Goal: Task Accomplishment & Management: Complete application form

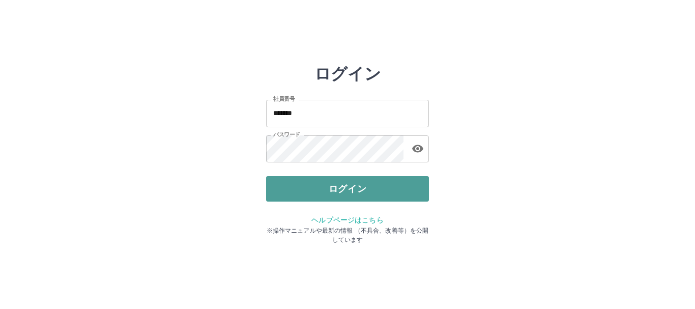
click at [376, 196] on button "ログイン" at bounding box center [347, 188] width 163 height 25
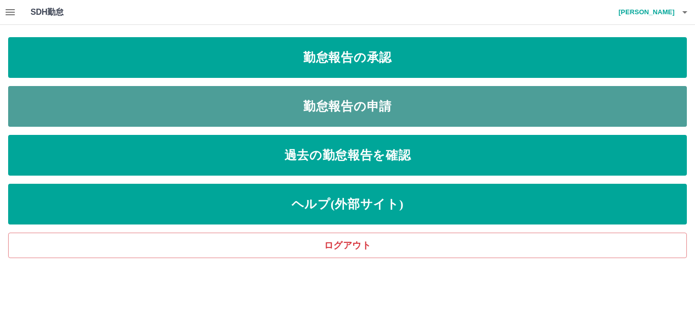
click at [314, 108] on link "勤怠報告の申請" at bounding box center [347, 106] width 679 height 41
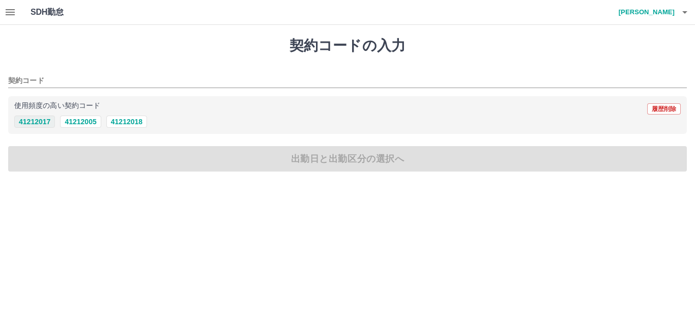
click at [38, 124] on button "41212017" at bounding box center [34, 122] width 41 height 12
type input "********"
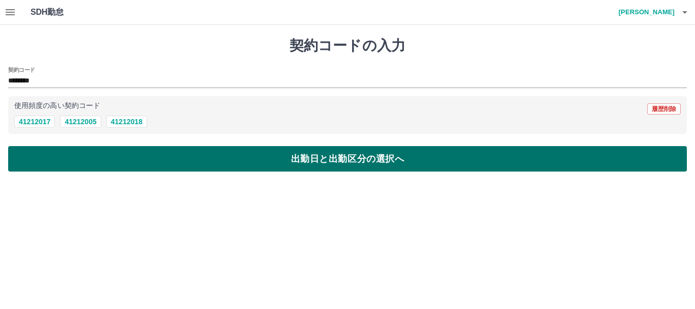
click at [78, 166] on button "出勤日と出勤区分の選択へ" at bounding box center [347, 158] width 679 height 25
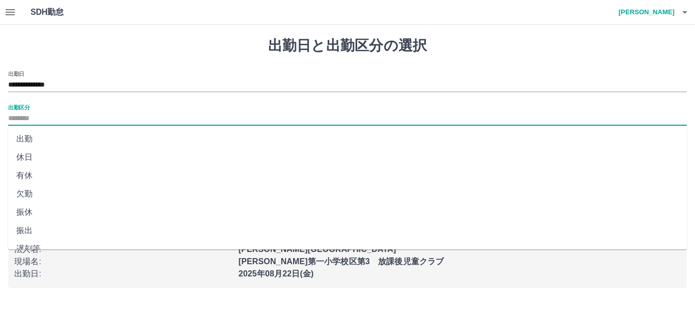
click at [85, 120] on input "出勤区分" at bounding box center [347, 118] width 679 height 13
click at [70, 139] on li "出勤" at bounding box center [347, 139] width 679 height 18
type input "**"
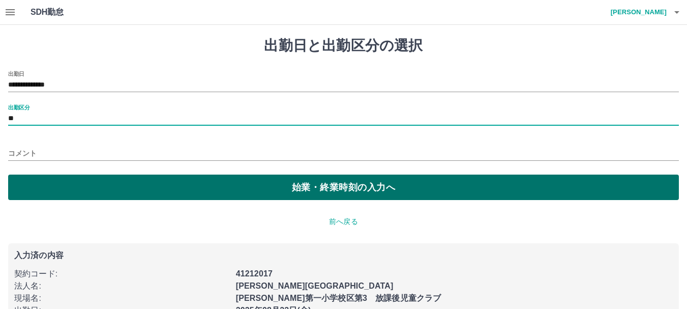
click at [116, 190] on button "始業・終業時刻の入力へ" at bounding box center [343, 187] width 671 height 25
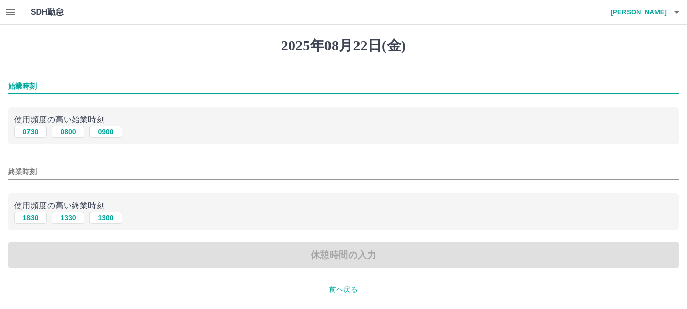
click at [55, 89] on input "始業時刻" at bounding box center [343, 86] width 671 height 15
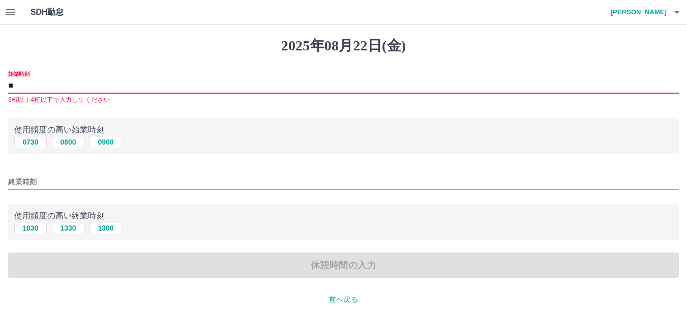
type input "*"
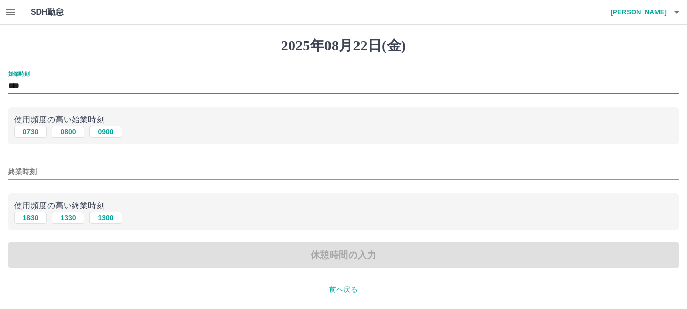
type input "****"
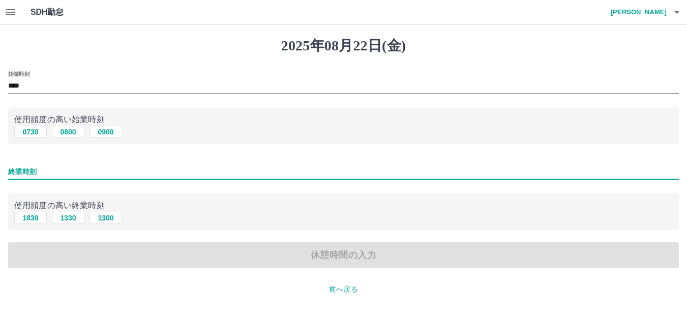
click at [47, 170] on input "終業時刻" at bounding box center [343, 171] width 671 height 15
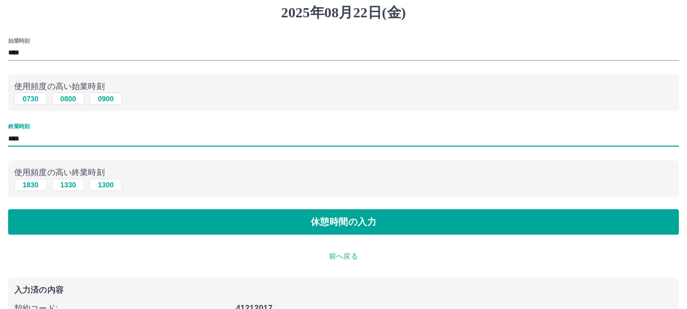
scroll to position [51, 0]
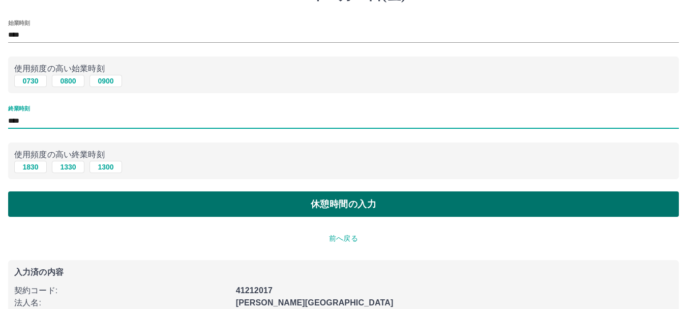
type input "****"
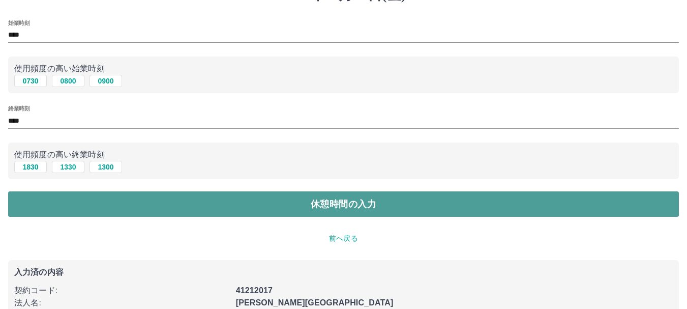
click at [71, 207] on button "休憩時間の入力" at bounding box center [343, 203] width 671 height 25
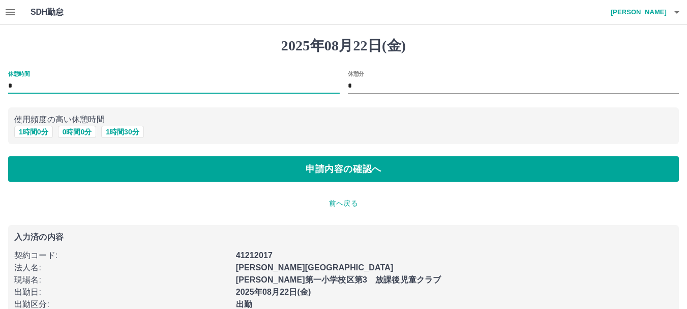
click at [19, 85] on input "*" at bounding box center [174, 86] width 332 height 15
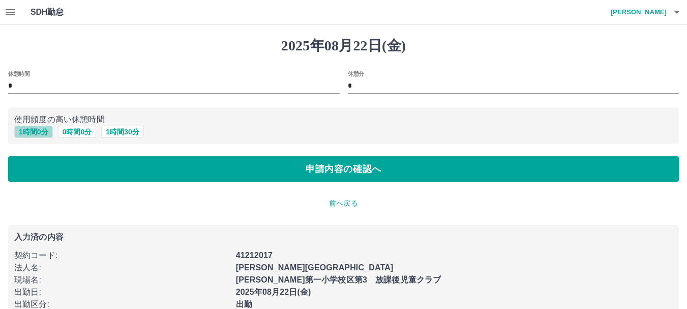
click at [19, 129] on button "1 時間 0 分" at bounding box center [33, 132] width 39 height 12
type input "*"
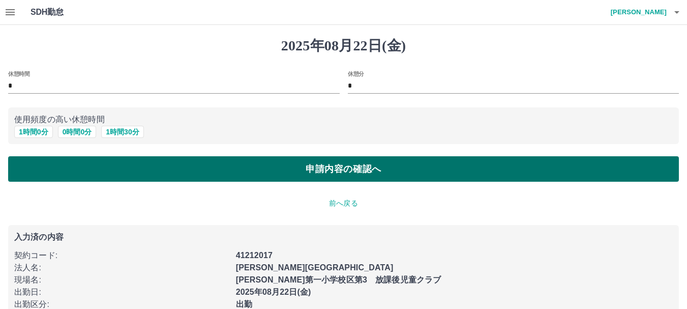
click at [92, 171] on button "申請内容の確認へ" at bounding box center [343, 168] width 671 height 25
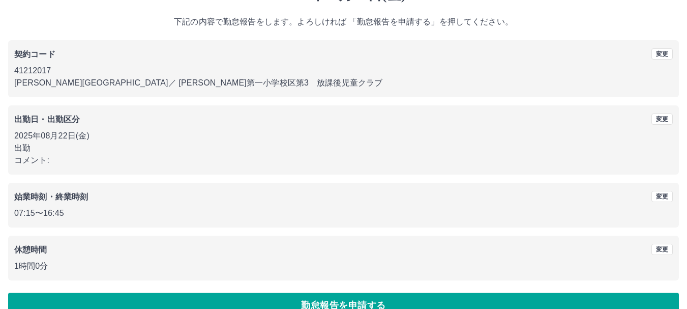
scroll to position [72, 0]
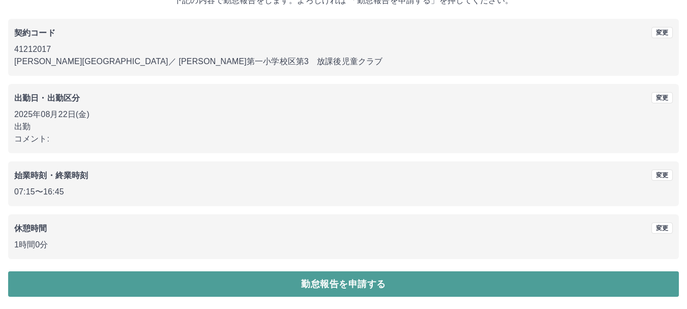
click at [295, 283] on button "勤怠報告を申請する" at bounding box center [343, 283] width 671 height 25
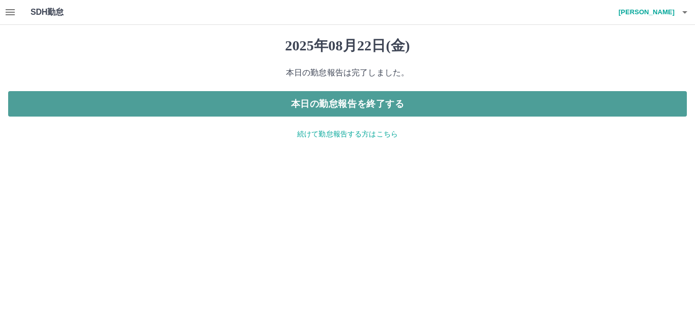
click at [438, 104] on button "本日の勤怠報告を終了する" at bounding box center [347, 103] width 679 height 25
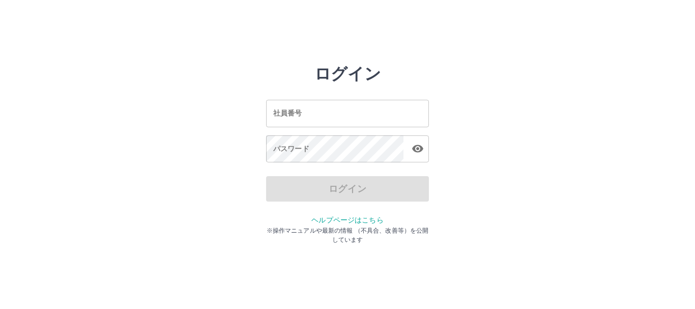
click at [318, 112] on input "社員番号" at bounding box center [347, 113] width 163 height 27
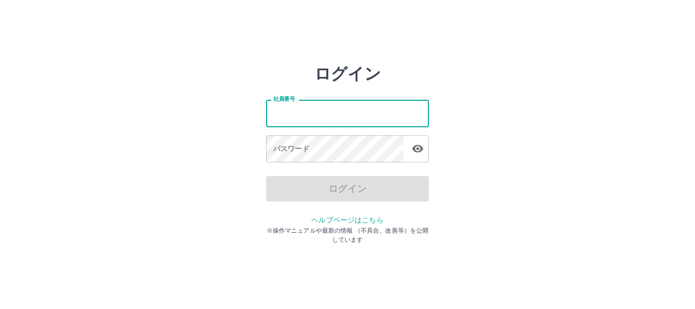
type input "*******"
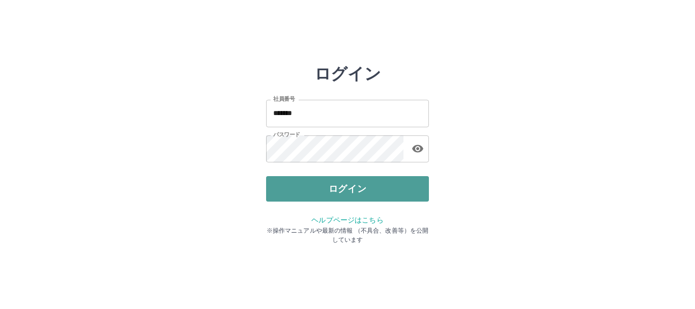
click at [349, 193] on button "ログイン" at bounding box center [347, 188] width 163 height 25
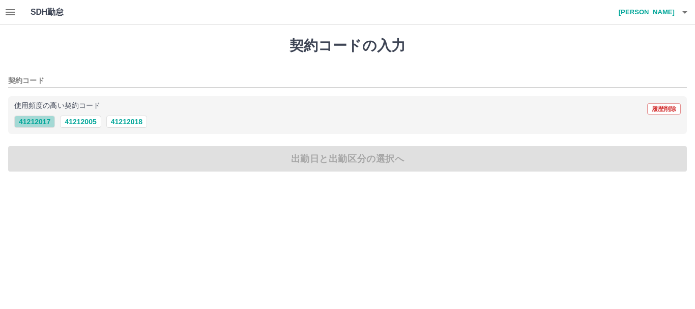
click at [34, 121] on button "41212017" at bounding box center [34, 122] width 41 height 12
type input "********"
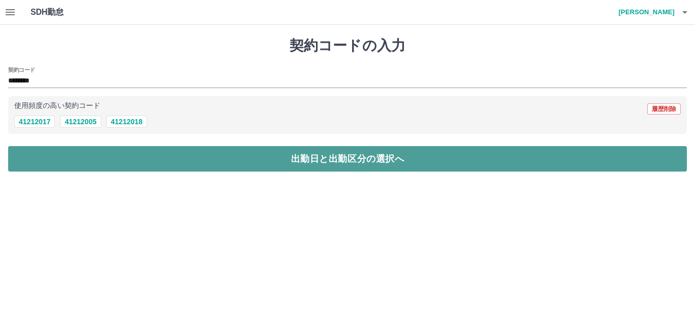
click at [199, 162] on button "出勤日と出勤区分の選択へ" at bounding box center [347, 158] width 679 height 25
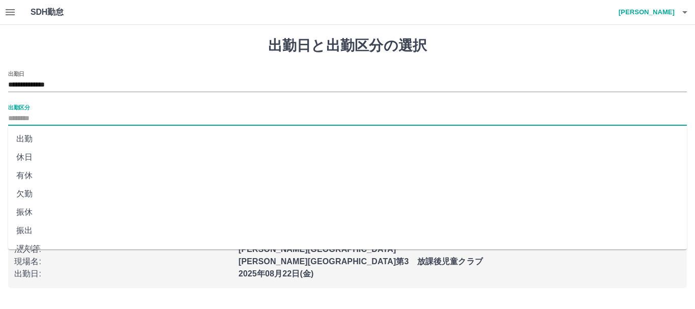
click at [43, 120] on input "出勤区分" at bounding box center [347, 118] width 679 height 13
click at [21, 140] on li "出勤" at bounding box center [347, 139] width 679 height 18
type input "**"
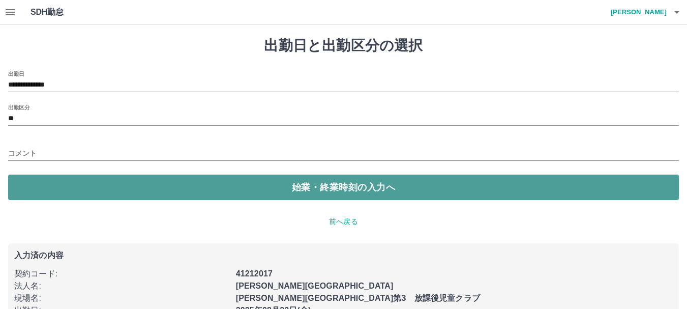
click at [369, 189] on button "始業・終業時刻の入力へ" at bounding box center [343, 187] width 671 height 25
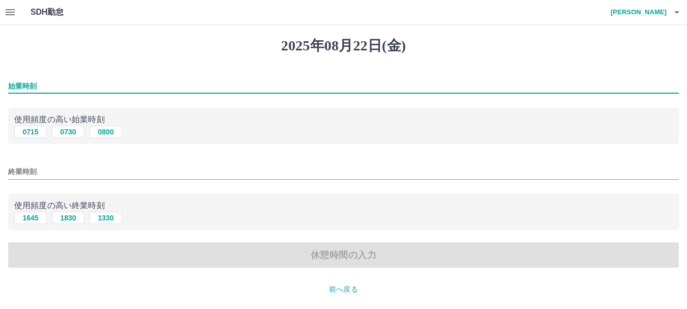
click at [45, 89] on input "始業時刻" at bounding box center [343, 86] width 671 height 15
type input "****"
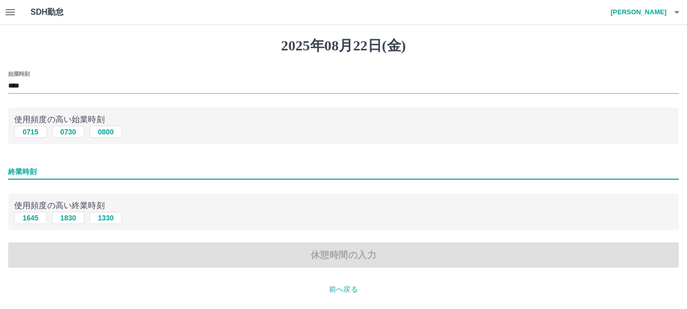
click at [56, 170] on input "終業時刻" at bounding box center [343, 171] width 671 height 15
click at [193, 231] on div "始業時刻 **** 使用頻度の高い始業時刻 0715 0730 0800 終業時刻 使用頻度の高い終業時刻 1645 1830 1330 休憩時間の入力" at bounding box center [343, 169] width 671 height 197
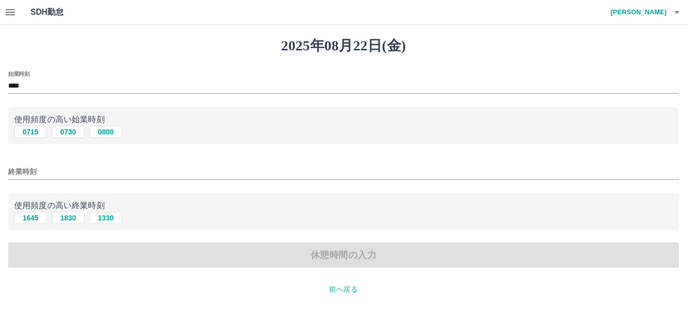
click at [45, 166] on input "終業時刻" at bounding box center [343, 171] width 671 height 15
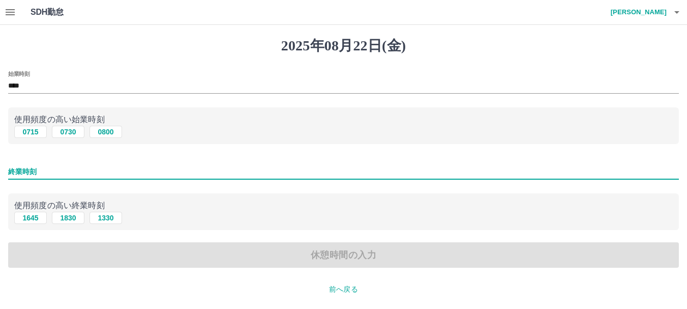
type input "****"
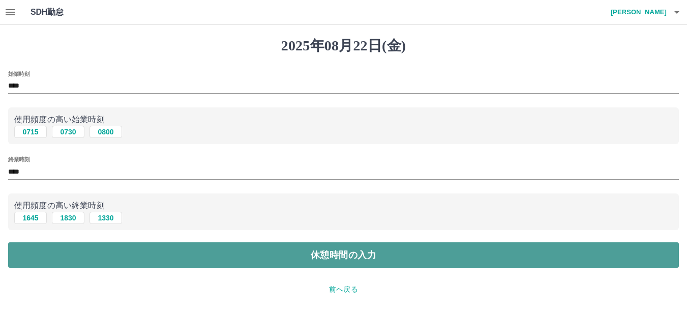
click at [379, 255] on button "休憩時間の入力" at bounding box center [343, 254] width 671 height 25
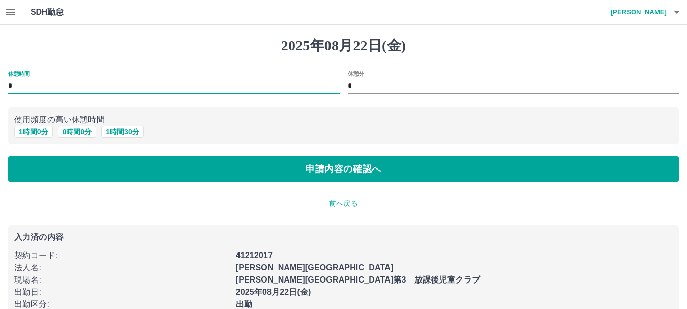
click at [22, 84] on input "*" at bounding box center [174, 86] width 332 height 15
click at [32, 133] on button "1 時間 0 分" at bounding box center [33, 132] width 39 height 12
type input "*"
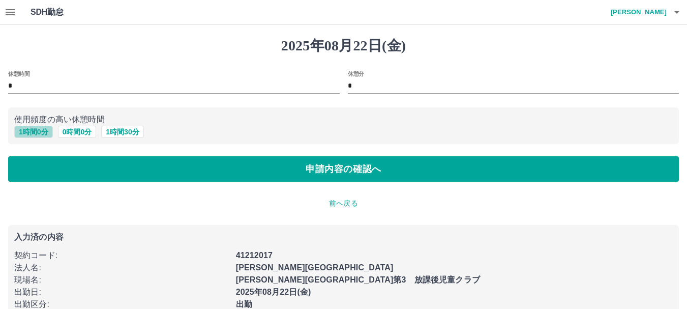
click at [33, 133] on button "1 時間 0 分" at bounding box center [33, 132] width 39 height 12
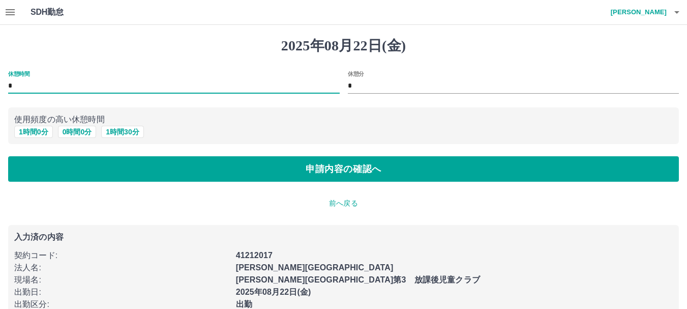
click at [19, 83] on input "*" at bounding box center [174, 86] width 332 height 15
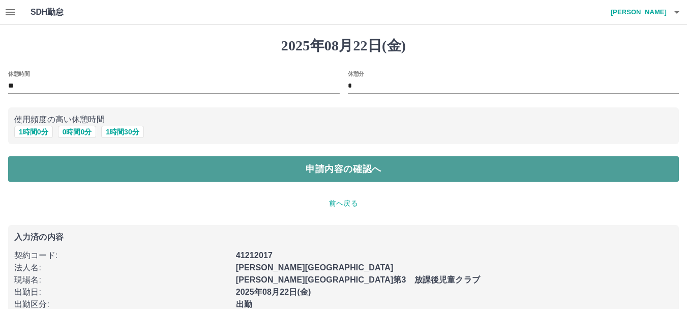
click at [300, 170] on button "申請内容の確認へ" at bounding box center [343, 168] width 671 height 25
type input "*"
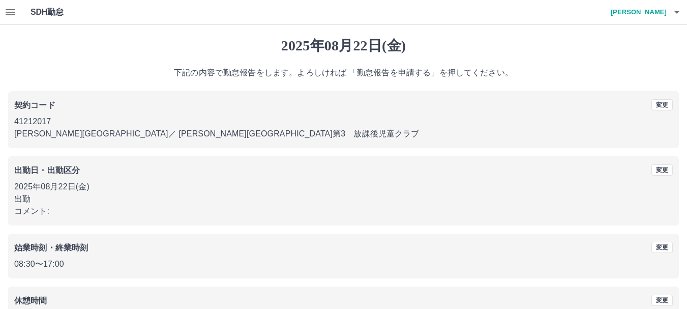
scroll to position [72, 0]
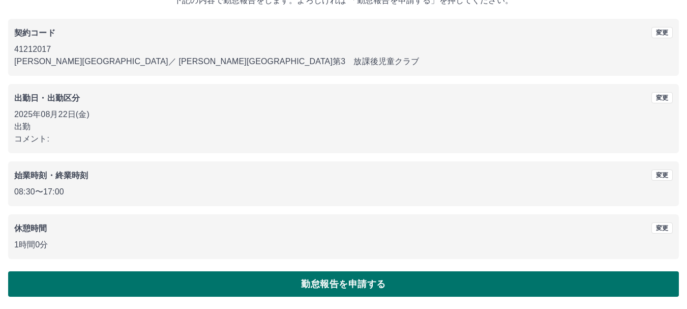
click at [311, 287] on button "勤怠報告を申請する" at bounding box center [343, 283] width 671 height 25
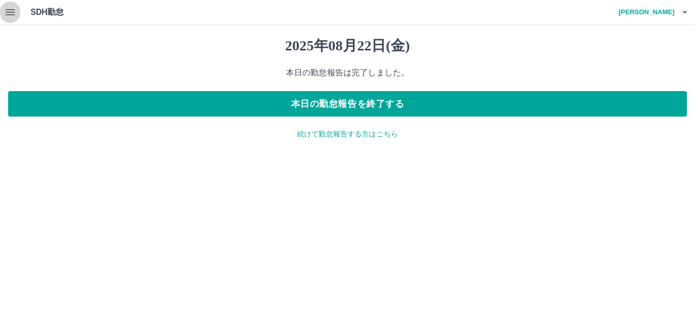
click at [14, 12] on icon "button" at bounding box center [10, 12] width 9 height 6
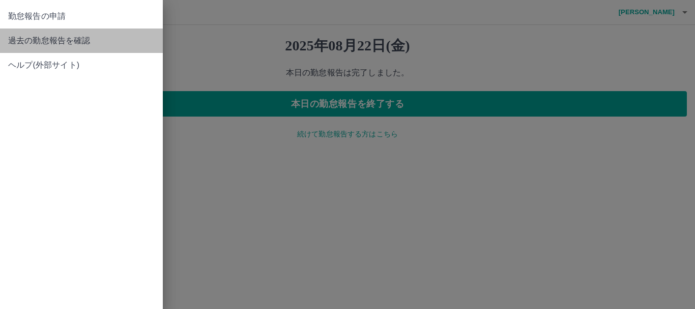
click at [87, 41] on span "過去の勤怠報告を確認" at bounding box center [81, 41] width 147 height 12
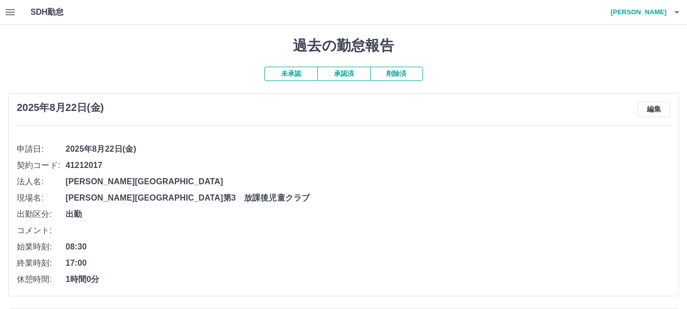
click at [296, 70] on button "未承認" at bounding box center [291, 74] width 53 height 14
click at [334, 78] on button "承認済" at bounding box center [344, 74] width 53 height 14
click at [678, 13] on icon "button" at bounding box center [677, 12] width 5 height 3
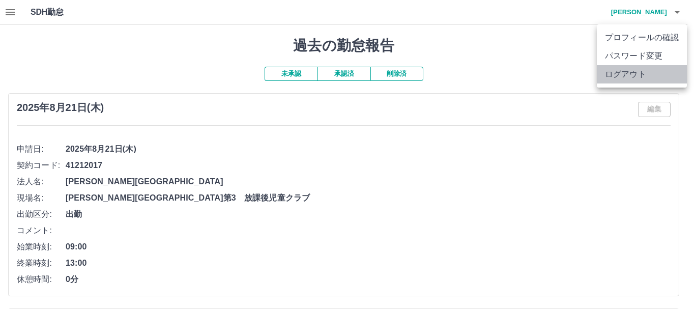
click at [631, 78] on li "ログアウト" at bounding box center [642, 74] width 90 height 18
